Goal: Task Accomplishment & Management: Manage account settings

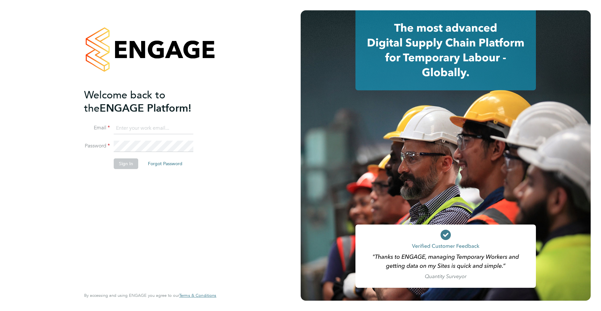
click at [153, 130] on input at bounding box center [154, 128] width 80 height 12
click at [159, 165] on button "Forgot Password" at bounding box center [165, 163] width 45 height 10
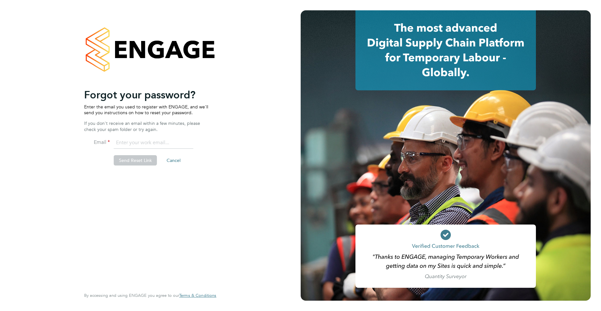
click at [159, 141] on input "email" at bounding box center [154, 143] width 80 height 12
type input "nathan.wray@txmhealthcare.co.uk"
click at [137, 162] on button "Send Reset Link" at bounding box center [135, 160] width 43 height 10
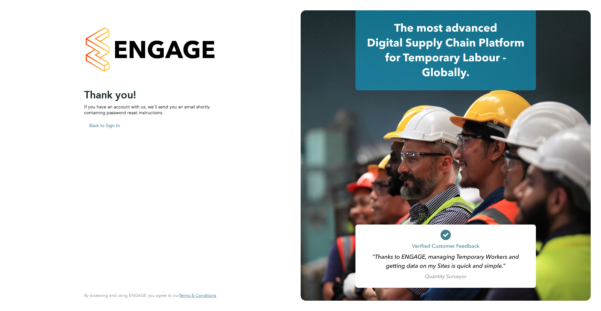
click at [111, 125] on div "Sorry, we are having problems connecting to our services." at bounding box center [150, 155] width 301 height 311
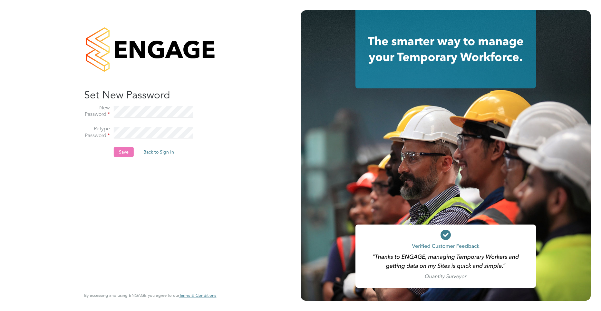
click at [125, 152] on button "Save" at bounding box center [124, 152] width 20 height 10
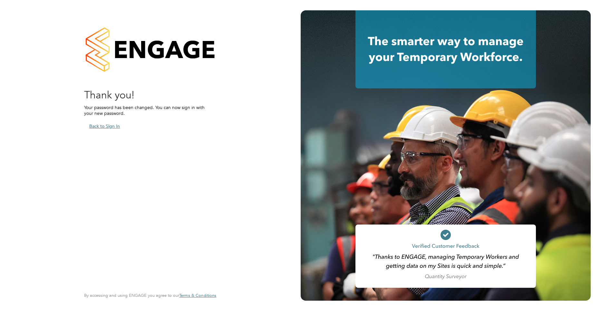
click at [115, 127] on button "Back to Sign In" at bounding box center [104, 126] width 41 height 10
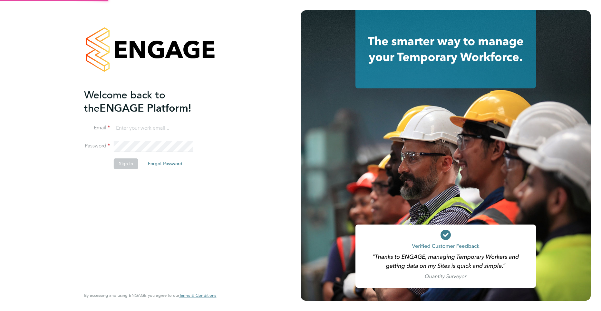
click at [126, 130] on input at bounding box center [154, 128] width 80 height 12
type input "nathan.wray@txmhealthcare.co.uk"
click at [125, 168] on button "Sign In" at bounding box center [126, 163] width 24 height 10
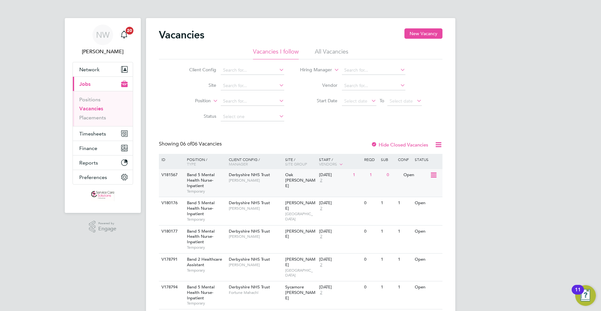
click at [271, 176] on div "Derbyshire NHS Trust Sharon Trott" at bounding box center [255, 177] width 56 height 17
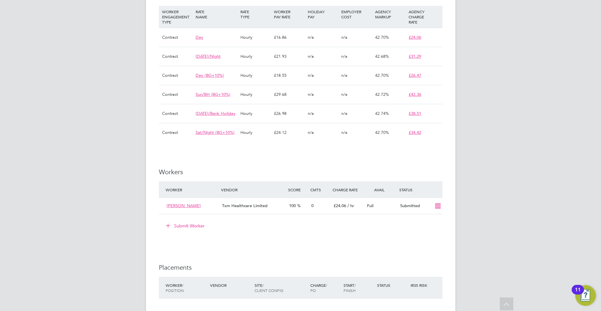
scroll to position [516, 0]
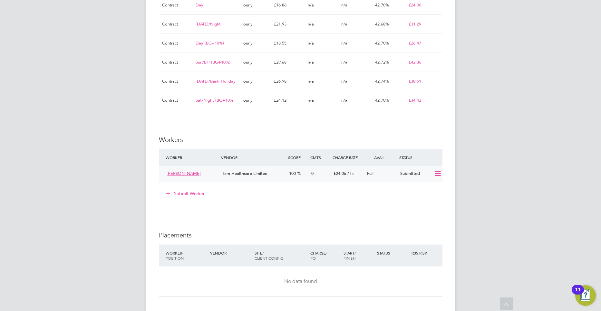
click at [438, 176] on icon at bounding box center [438, 173] width 8 height 5
click at [234, 188] on li "Worker Vendor Score Cmts Charge Rate Avail Status Eunick Chipaka Txm Healthcare…" at bounding box center [301, 168] width 284 height 39
click at [186, 176] on span "[PERSON_NAME]" at bounding box center [184, 172] width 34 height 5
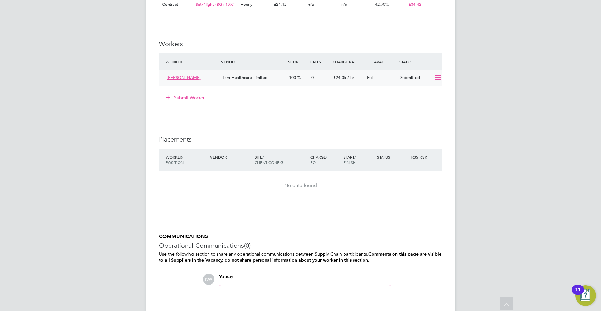
click at [434, 81] on icon at bounding box center [438, 77] width 8 height 5
click at [432, 100] on li "Remove" at bounding box center [428, 98] width 25 height 9
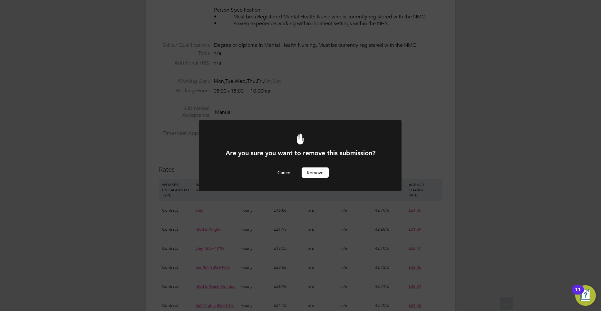
click at [320, 169] on button "Remove" at bounding box center [315, 172] width 27 height 10
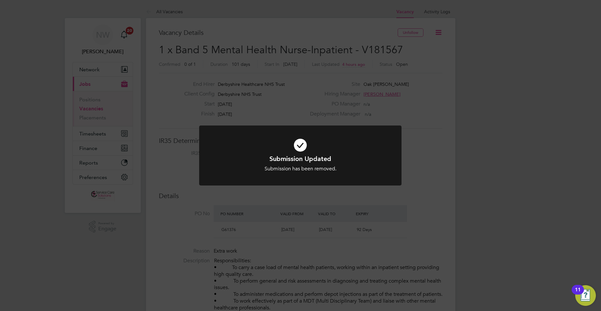
click at [415, 79] on div "Submission Updated Submission has been removed. Cancel Okay" at bounding box center [300, 155] width 601 height 311
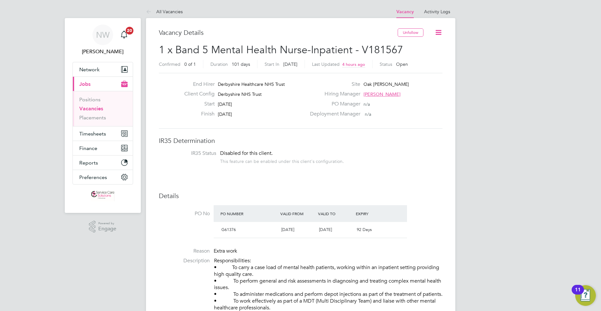
click at [438, 31] on icon at bounding box center [438, 32] width 8 height 8
drag, startPoint x: 406, startPoint y: 117, endPoint x: 402, endPoint y: 127, distance: 10.8
click at [405, 123] on div "End Hirer Derbyshire Healthcare NHS Trust Client Config Derbyshire NHS Trust St…" at bounding box center [301, 101] width 284 height 56
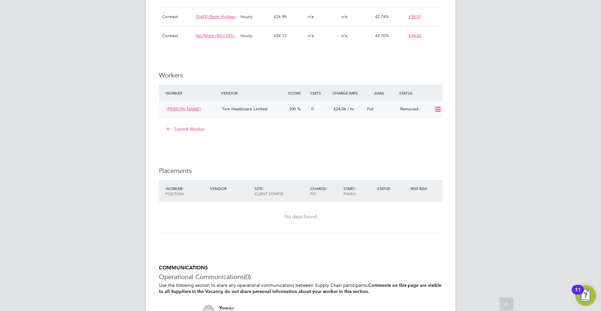
click at [440, 112] on icon at bounding box center [438, 109] width 8 height 5
click at [428, 131] on li "Resubmit" at bounding box center [426, 129] width 27 height 9
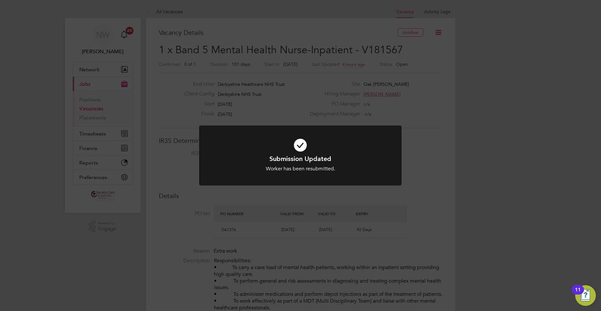
click at [436, 104] on div "Submission Updated Worker has been resubmitted. Cancel Okay" at bounding box center [300, 155] width 601 height 311
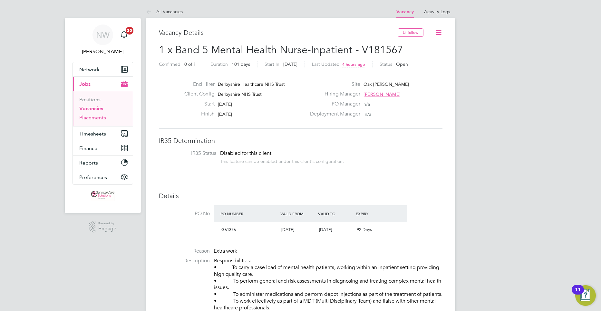
click at [92, 117] on link "Placements" at bounding box center [92, 117] width 27 height 6
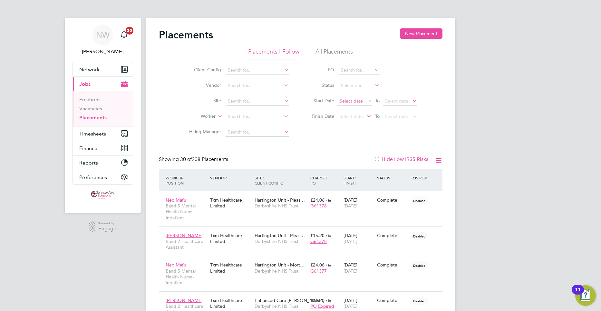
click at [356, 102] on span "Select date" at bounding box center [351, 101] width 23 height 6
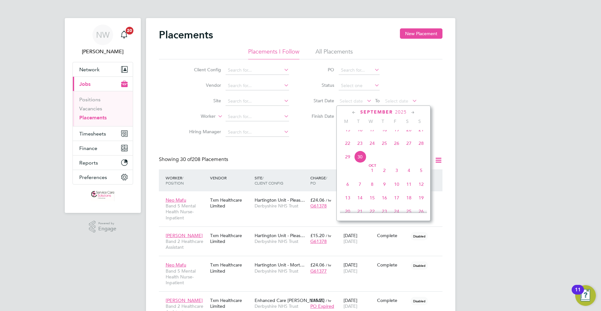
click at [345, 149] on span "22" at bounding box center [348, 143] width 12 height 12
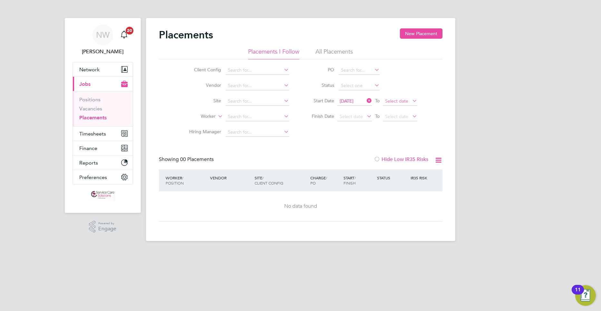
click at [390, 101] on span "Select date" at bounding box center [396, 101] width 23 height 6
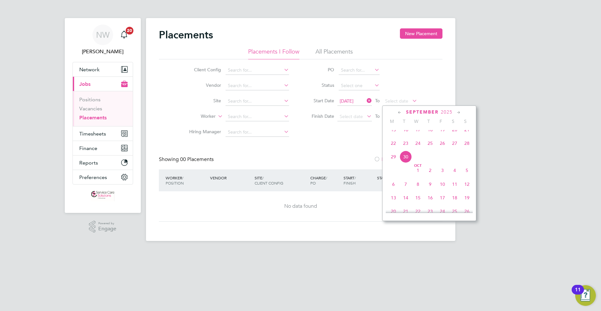
click at [406, 163] on span "30" at bounding box center [406, 156] width 12 height 12
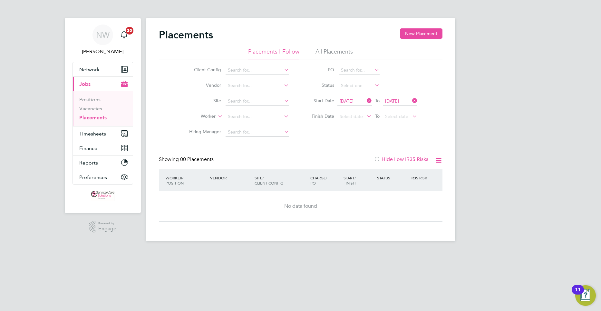
click at [324, 52] on li "All Placements" at bounding box center [333, 54] width 37 height 12
click at [99, 109] on link "Vacancies" at bounding box center [90, 108] width 23 height 6
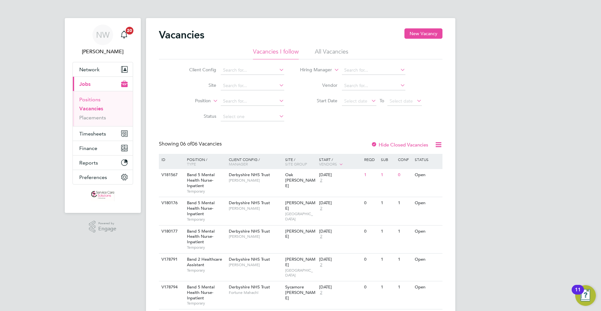
click at [96, 99] on link "Positions" at bounding box center [89, 99] width 21 height 6
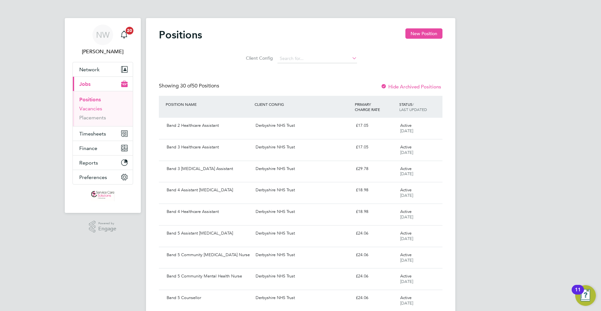
click at [96, 106] on link "Vacancies" at bounding box center [90, 108] width 23 height 6
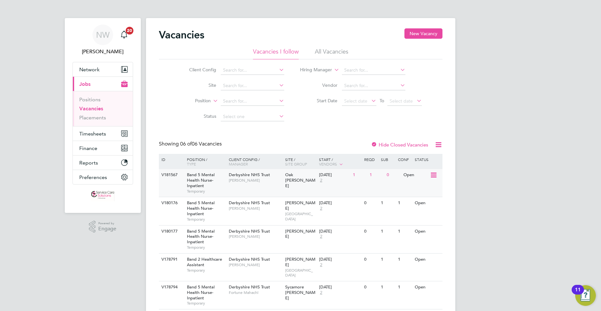
click at [231, 180] on span "[PERSON_NAME]" at bounding box center [255, 180] width 53 height 5
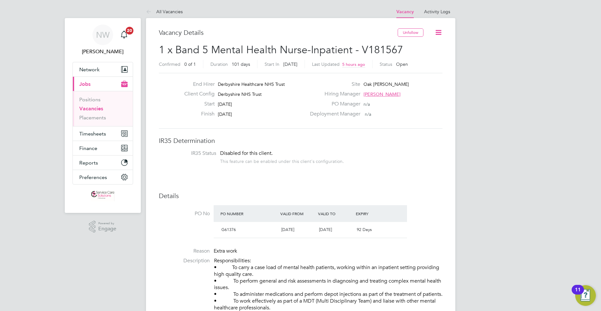
click at [441, 33] on icon at bounding box center [438, 32] width 8 height 8
click at [413, 143] on h3 "IR35 Determination" at bounding box center [301, 140] width 284 height 8
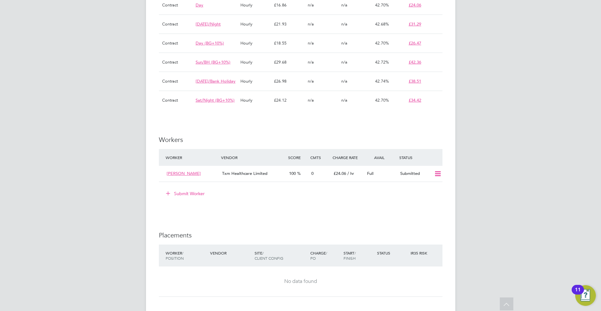
scroll to position [548, 0]
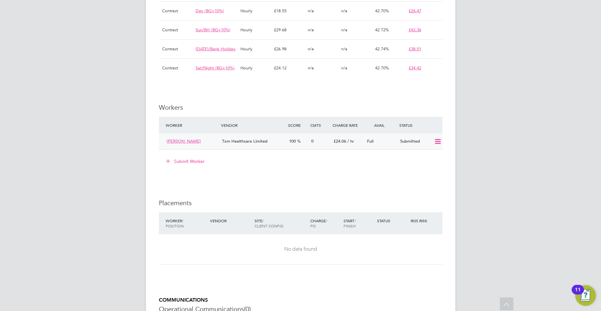
click at [434, 144] on icon at bounding box center [438, 141] width 8 height 5
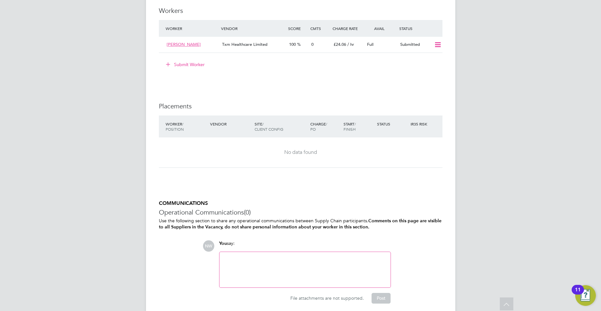
scroll to position [676, 0]
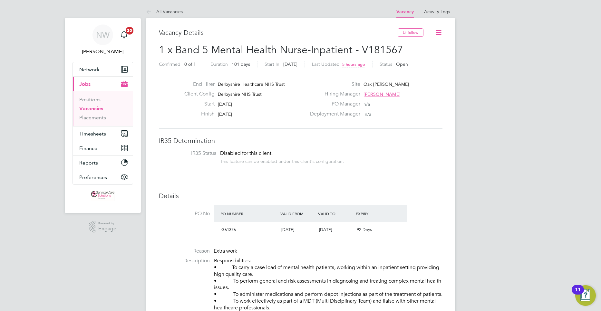
click at [440, 31] on icon at bounding box center [438, 32] width 8 height 8
click at [393, 153] on li "IR35 Status Disabled for this client. This feature can be enabled under this cl…" at bounding box center [300, 158] width 271 height 16
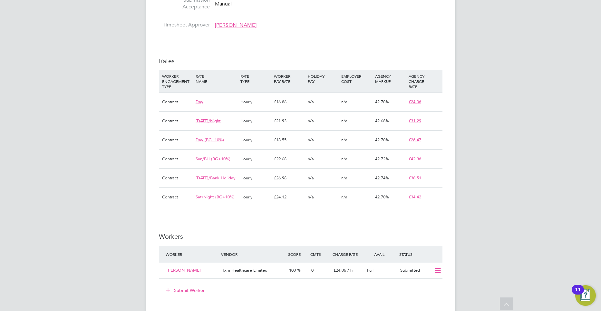
scroll to position [548, 0]
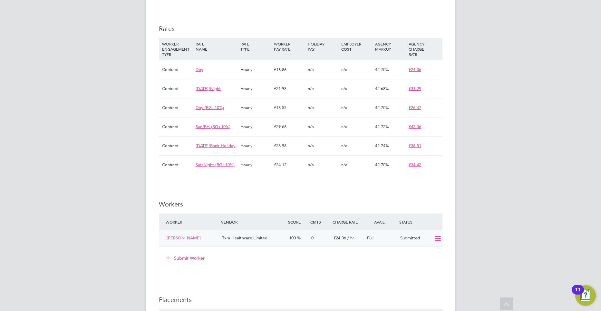
click at [439, 241] on icon at bounding box center [438, 238] width 8 height 5
click at [395, 197] on div "IR35 Determination IR35 Status Disabled for this client. This feature can be en…" at bounding box center [301, 95] width 284 height 821
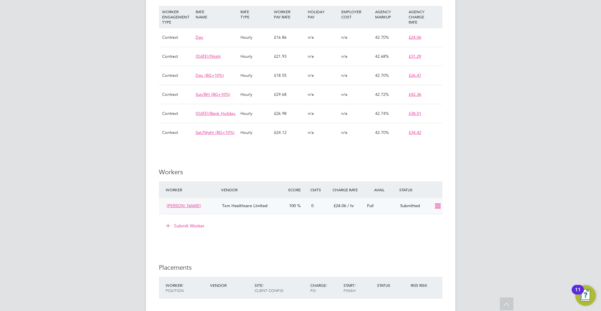
click at [436, 208] on icon at bounding box center [438, 205] width 8 height 5
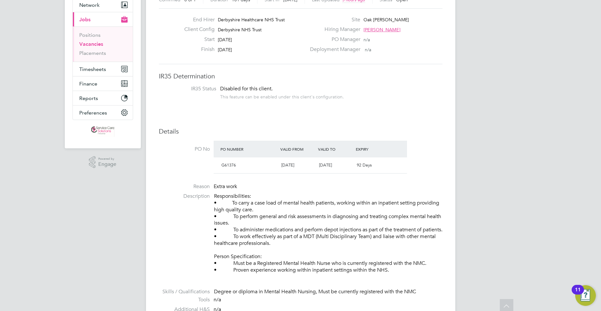
scroll to position [0, 0]
